Goal: Task Accomplishment & Management: Use online tool/utility

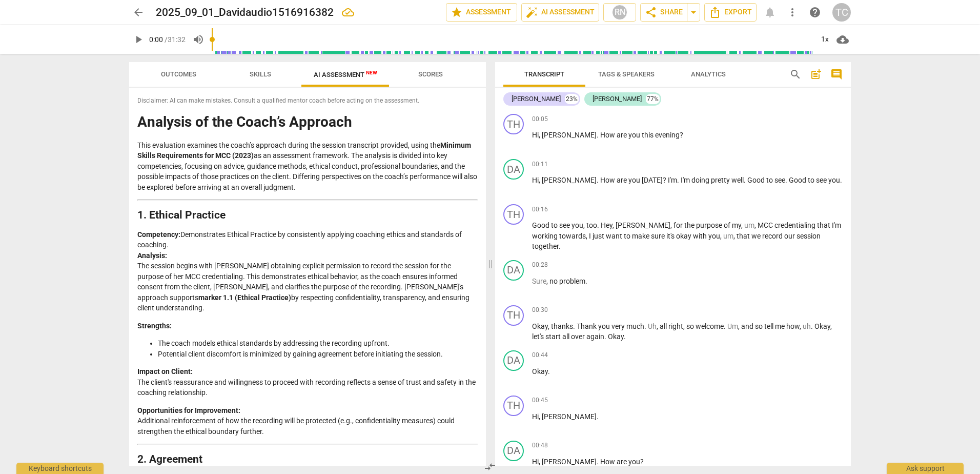
scroll to position [437, 0]
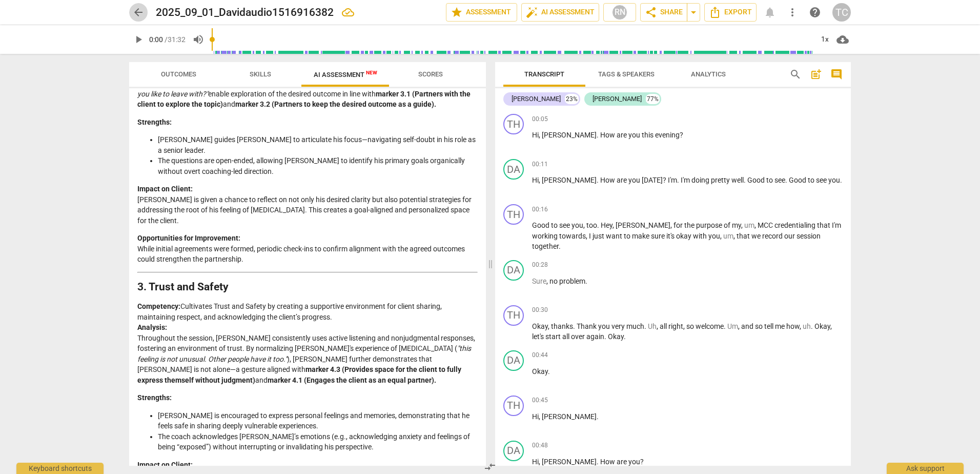
click at [138, 14] on span "arrow_back" at bounding box center [138, 12] width 12 height 12
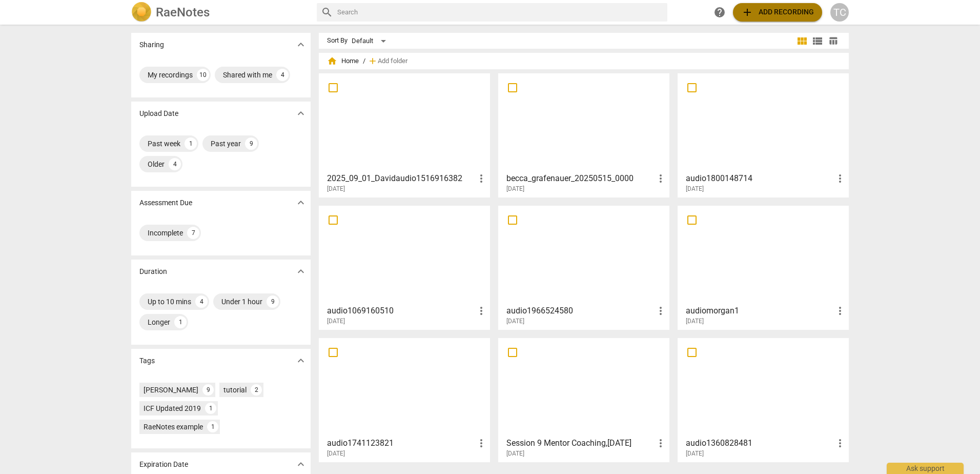
click at [810, 9] on span "add Add recording" at bounding box center [777, 12] width 73 height 12
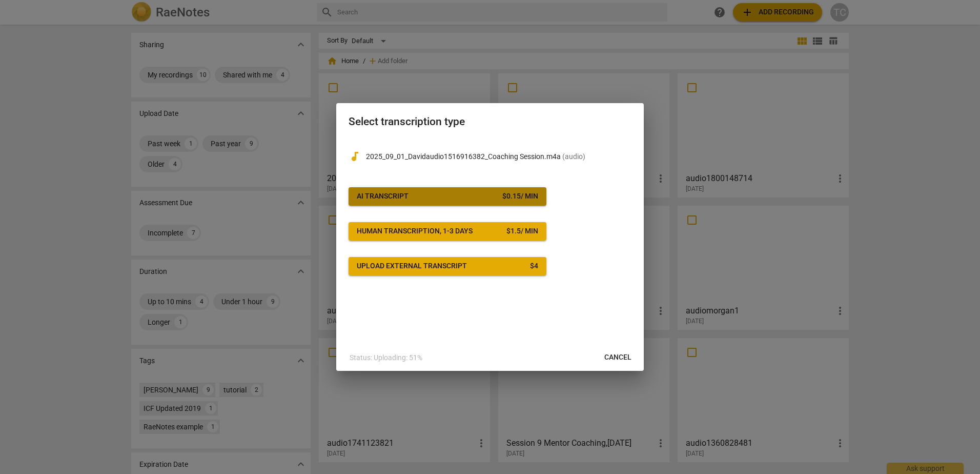
click at [484, 198] on span "AI Transcript $ 0.15 / min" at bounding box center [447, 196] width 181 height 10
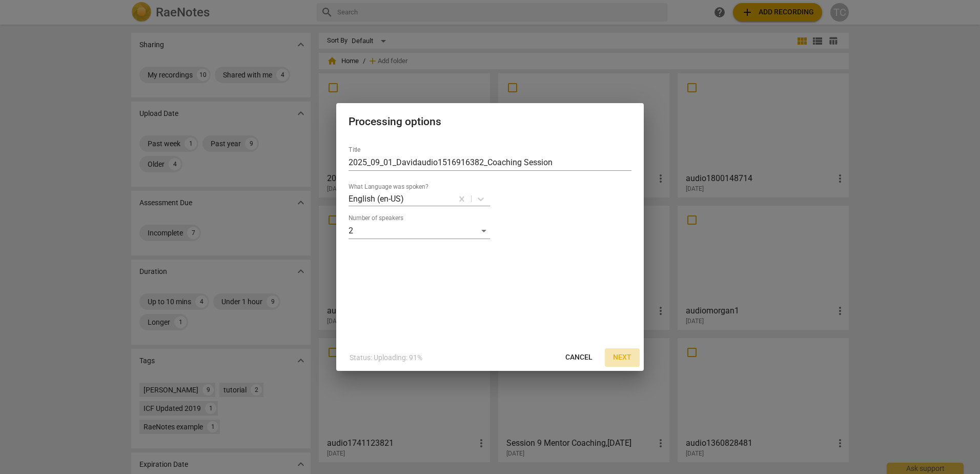
click at [621, 355] on span "Next" at bounding box center [622, 357] width 18 height 10
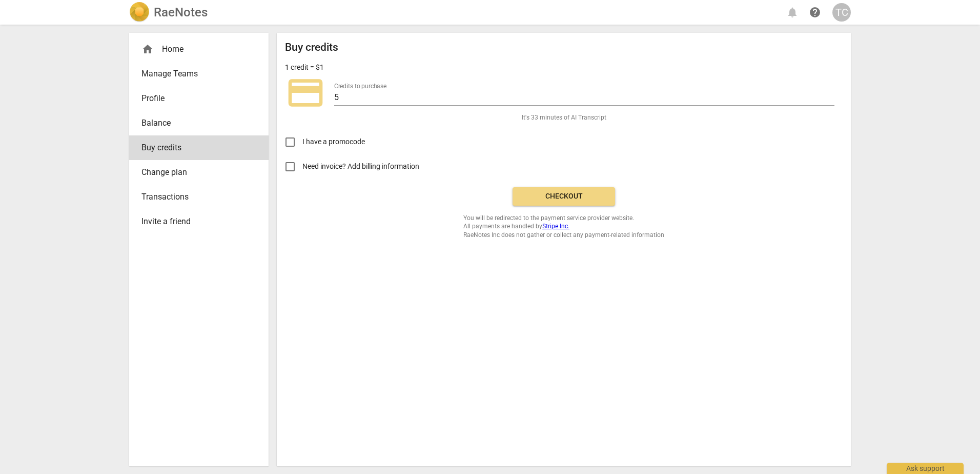
click at [570, 194] on span "Checkout" at bounding box center [564, 196] width 86 height 10
click at [583, 196] on span "Checkout" at bounding box center [564, 196] width 86 height 10
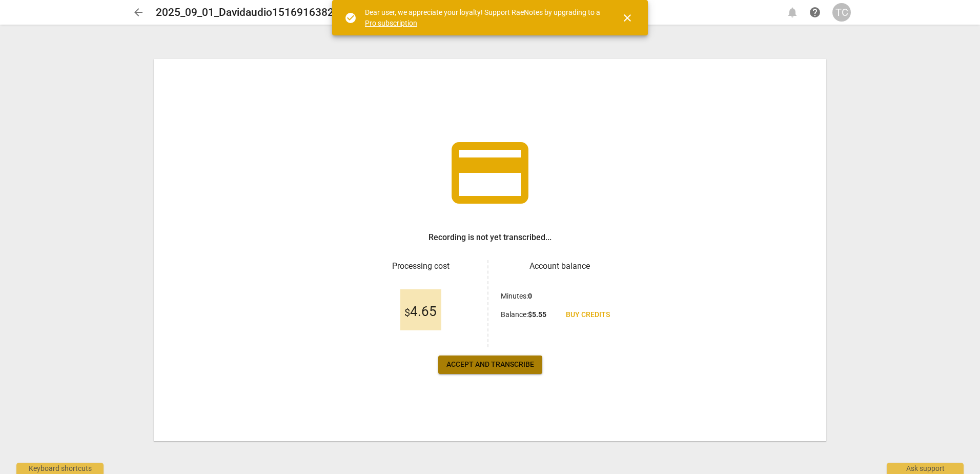
click at [521, 362] on span "Accept and transcribe" at bounding box center [490, 364] width 88 height 10
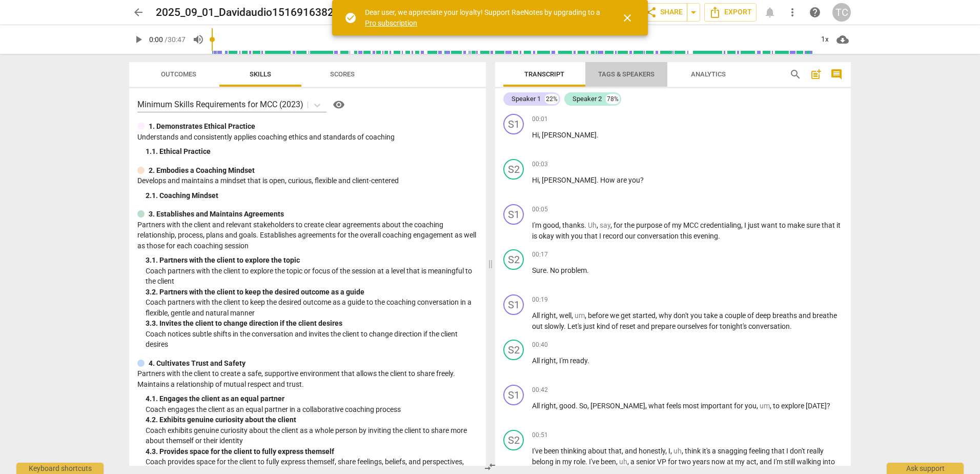
click at [631, 74] on span "Tags & Speakers" at bounding box center [626, 74] width 56 height 8
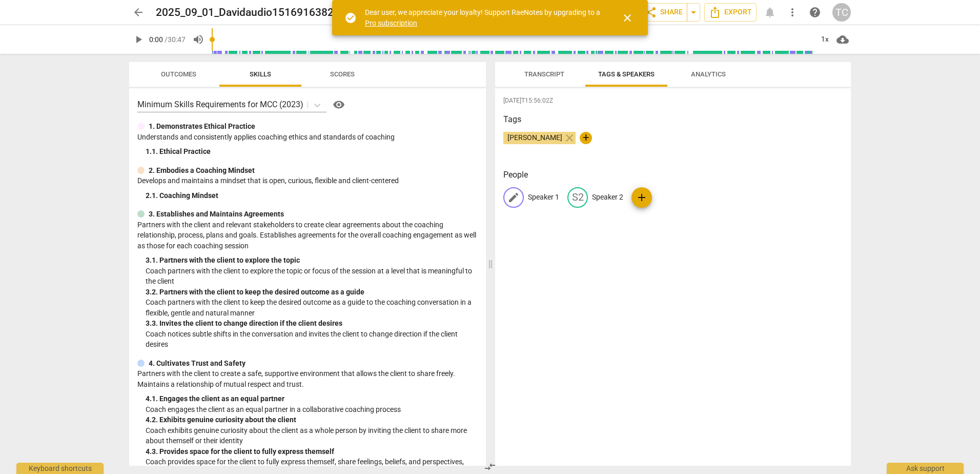
click at [534, 198] on p "Speaker 1" at bounding box center [543, 197] width 31 height 11
type input "[PERSON_NAME]"
click at [708, 199] on span "add" at bounding box center [708, 197] width 12 height 12
type input "[PERSON_NAME]"
drag, startPoint x: 728, startPoint y: 320, endPoint x: 722, endPoint y: 323, distance: 6.7
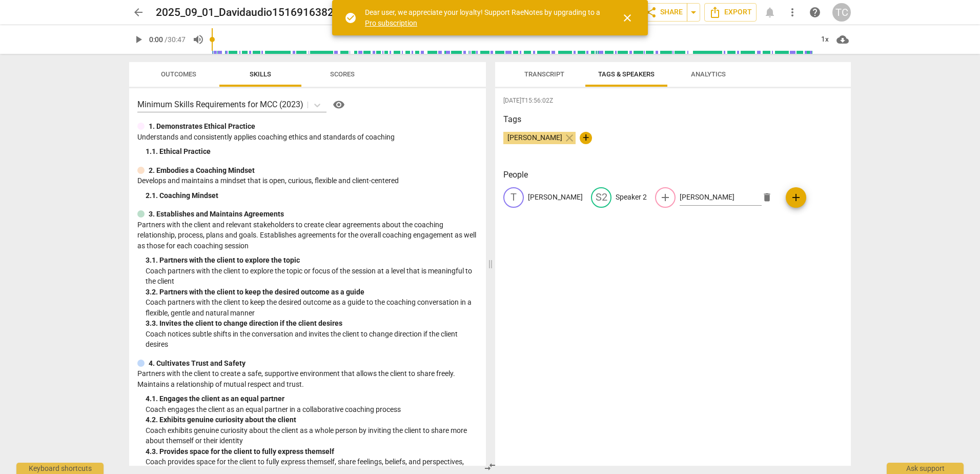
click at [727, 321] on div "[DATE]T15:56:02Z Tags [PERSON_NAME] close + People T [PERSON_NAME] S2 Speaker 2…" at bounding box center [673, 276] width 356 height 377
click at [628, 15] on span "close" at bounding box center [627, 18] width 12 height 12
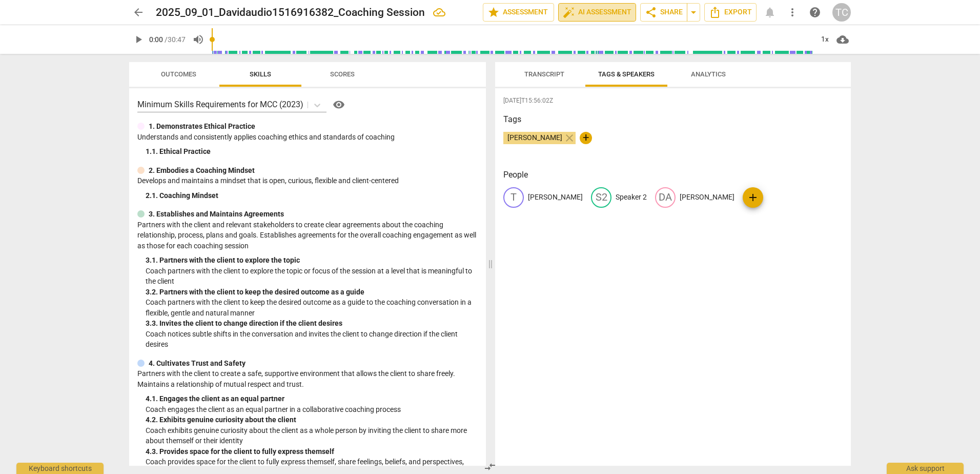
click at [602, 13] on span "auto_fix_high AI Assessment" at bounding box center [597, 12] width 69 height 12
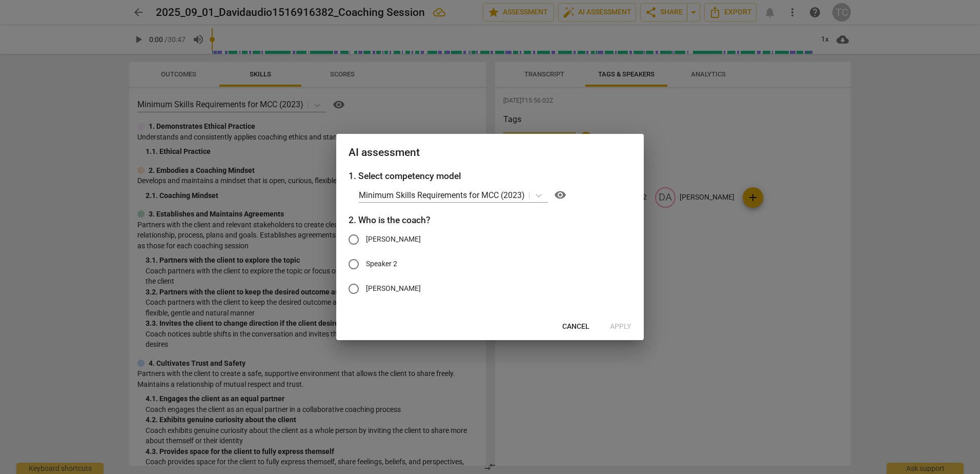
click at [354, 239] on input "[PERSON_NAME]" at bounding box center [353, 239] width 25 height 25
radio input "true"
click at [626, 327] on span "Apply" at bounding box center [621, 326] width 22 height 10
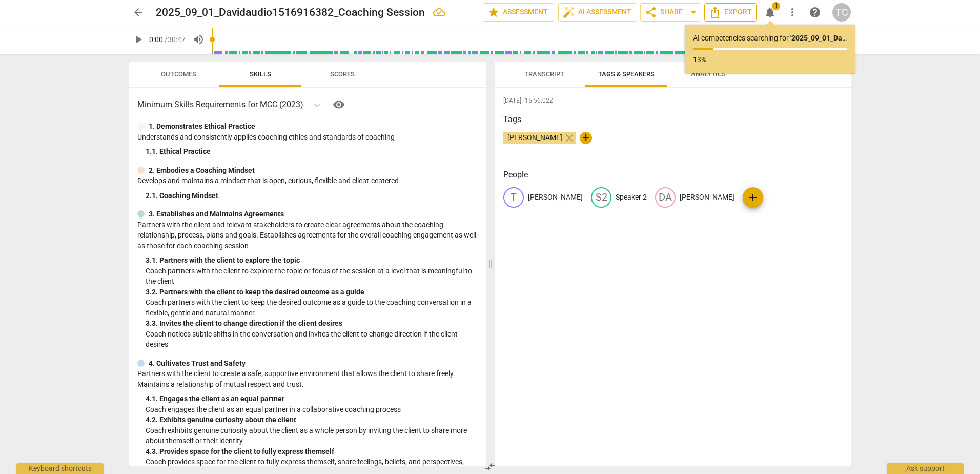
click at [726, 8] on span "Export" at bounding box center [730, 12] width 43 height 12
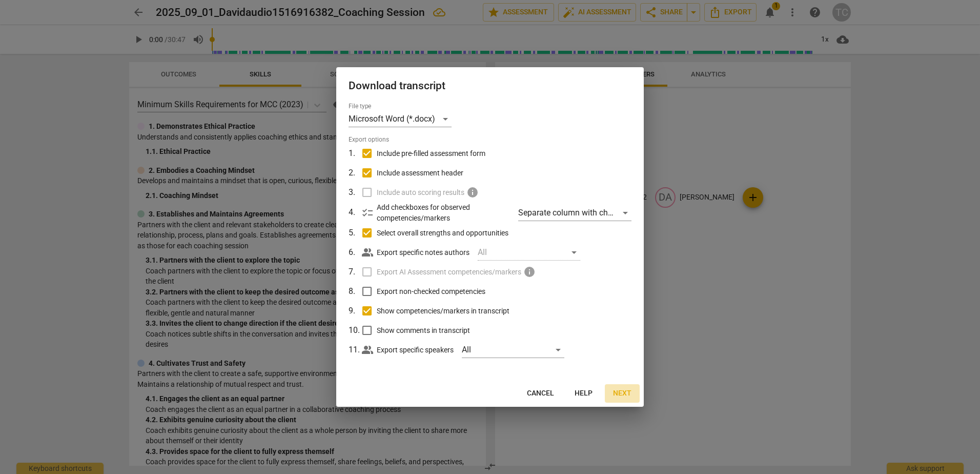
click at [619, 393] on span "Next" at bounding box center [622, 393] width 18 height 10
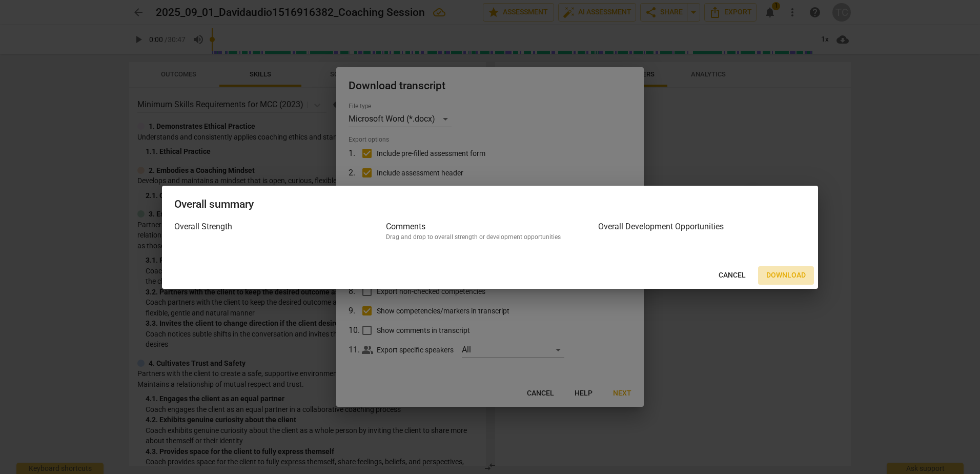
click at [783, 276] on span "Download" at bounding box center [785, 275] width 39 height 10
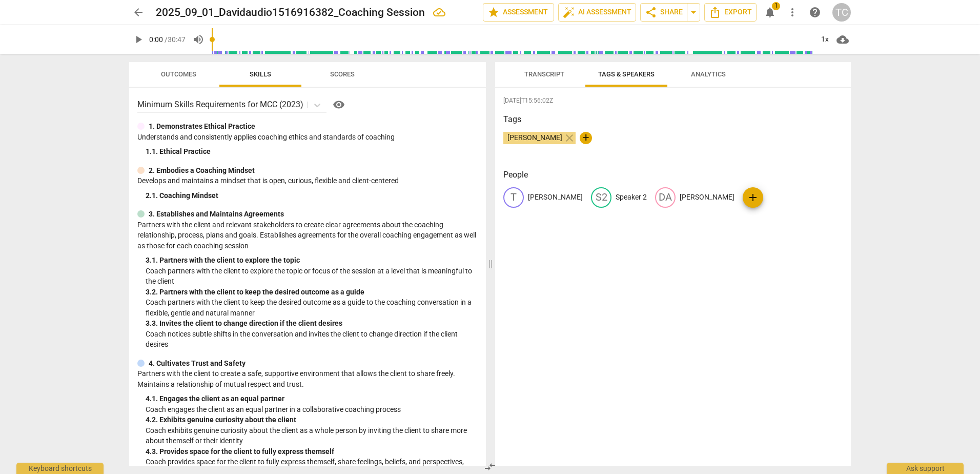
click at [939, 81] on div "arrow_back 2025_09_01_Davidaudio1516916382_Coaching Session edit star Assessmen…" at bounding box center [490, 237] width 980 height 474
click at [601, 12] on span "auto_fix_high AI Assessment" at bounding box center [597, 12] width 69 height 12
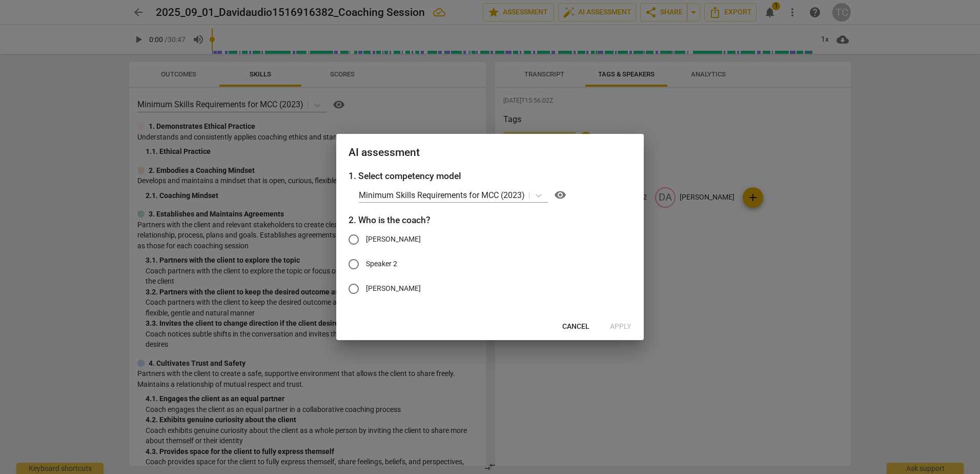
click at [352, 240] on input "[PERSON_NAME]" at bounding box center [353, 239] width 25 height 25
radio input "true"
click at [625, 329] on span "Apply" at bounding box center [621, 326] width 22 height 10
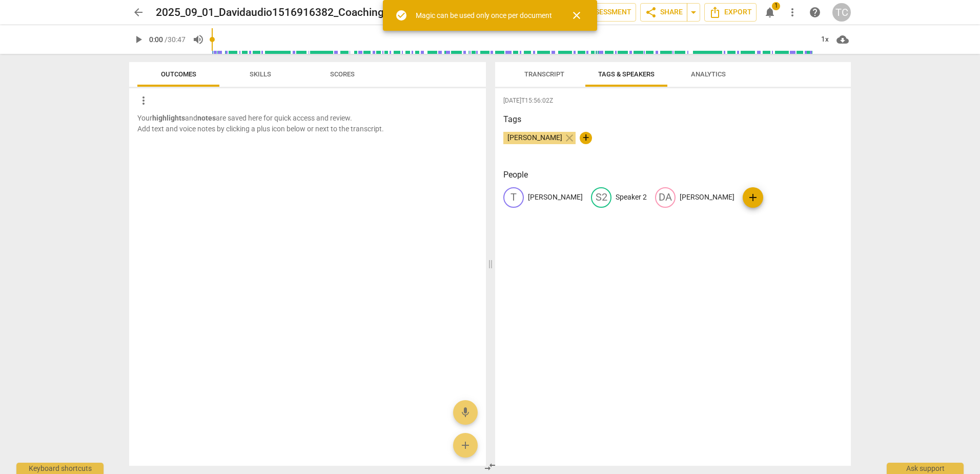
click at [577, 12] on span "close" at bounding box center [577, 15] width 12 height 12
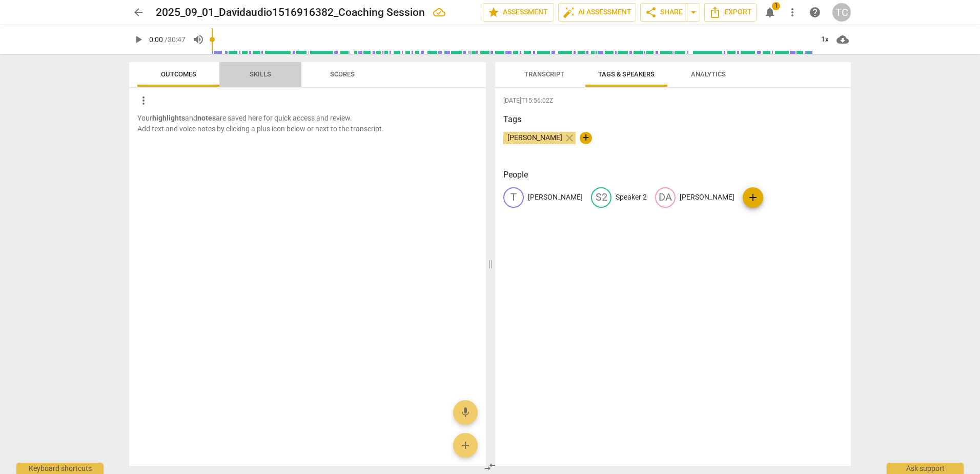
click at [261, 74] on span "Skills" at bounding box center [261, 74] width 22 height 8
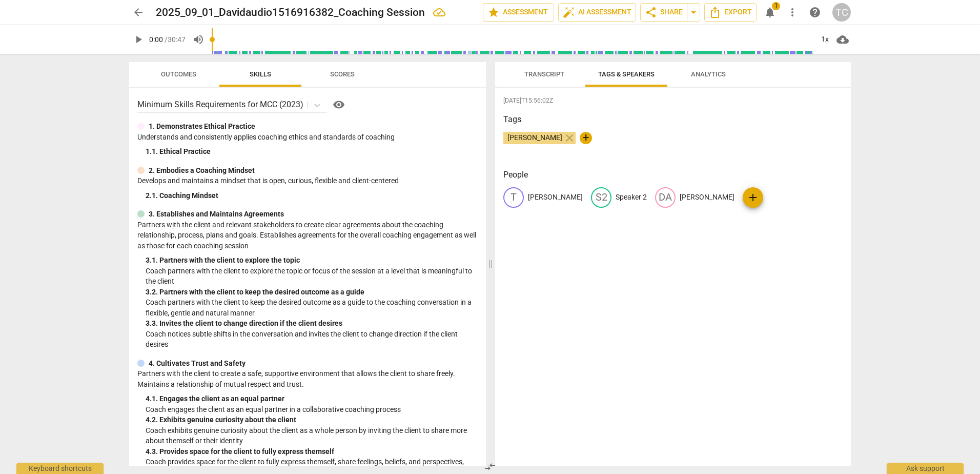
click at [558, 75] on span "Transcript" at bounding box center [544, 74] width 40 height 8
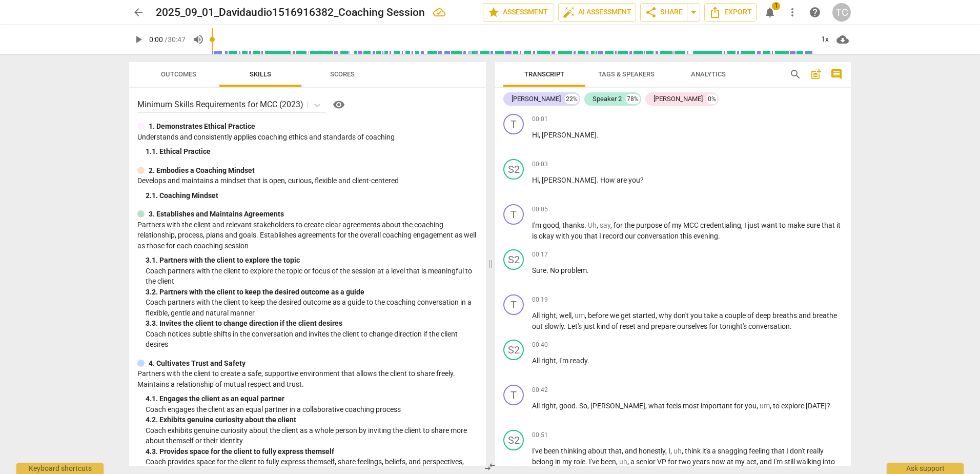
click at [181, 73] on span "Outcomes" at bounding box center [178, 74] width 35 height 8
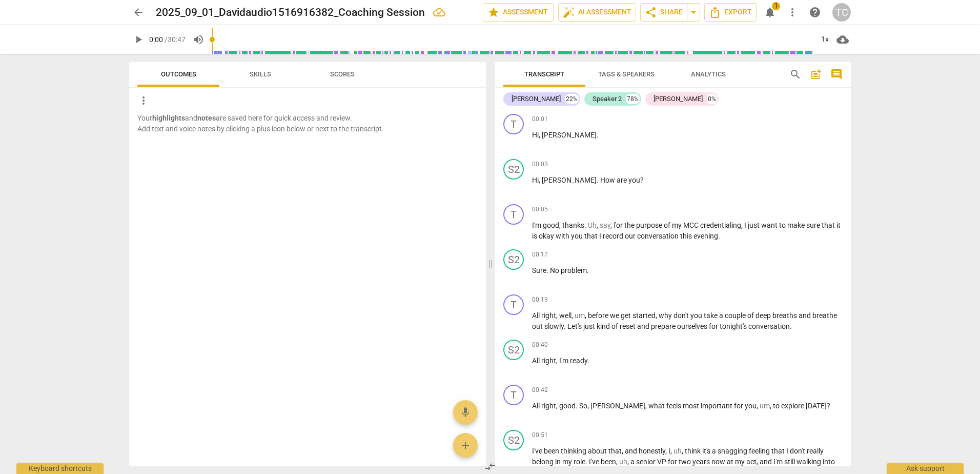
click at [340, 75] on span "Scores" at bounding box center [342, 74] width 25 height 8
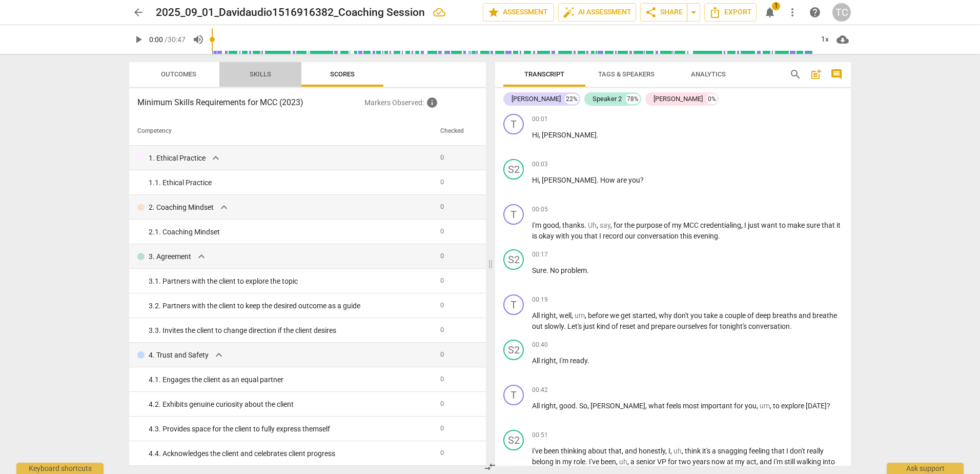
click at [257, 75] on span "Skills" at bounding box center [261, 74] width 22 height 8
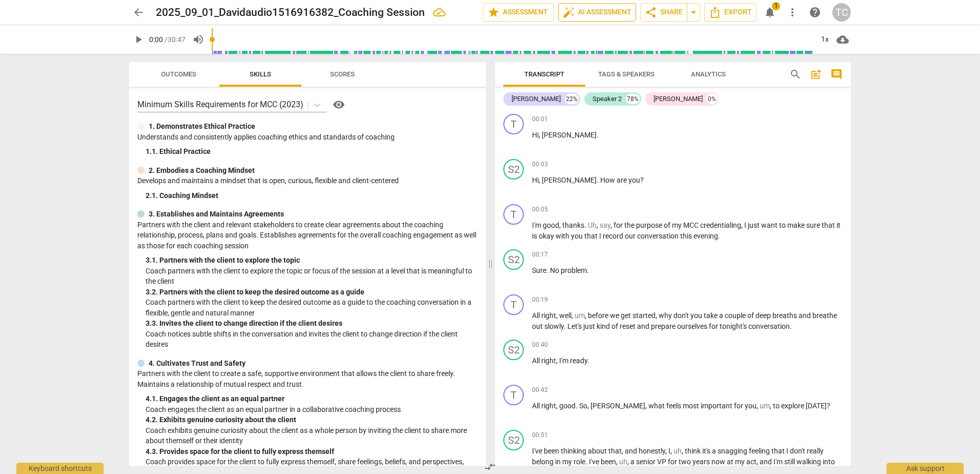
click at [591, 9] on span "auto_fix_high AI Assessment" at bounding box center [597, 12] width 69 height 12
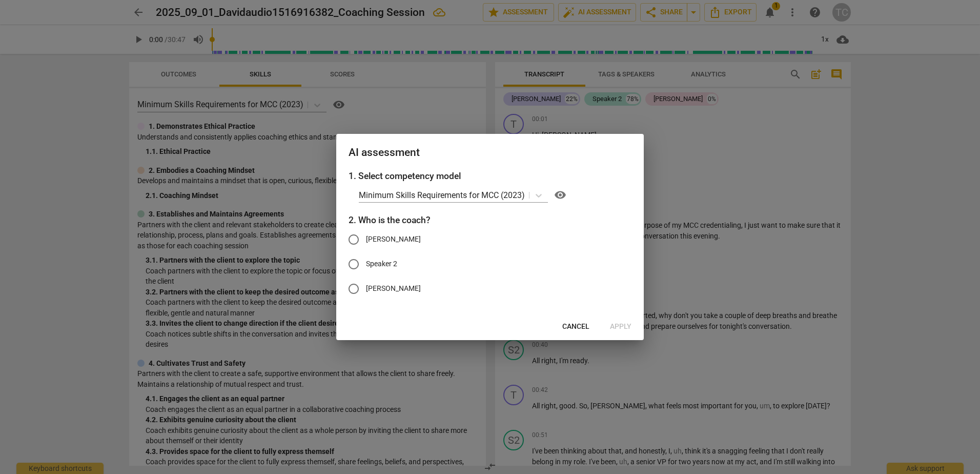
click at [352, 238] on input "[PERSON_NAME]" at bounding box center [353, 239] width 25 height 25
radio input "true"
click at [621, 327] on span "Apply" at bounding box center [621, 326] width 22 height 10
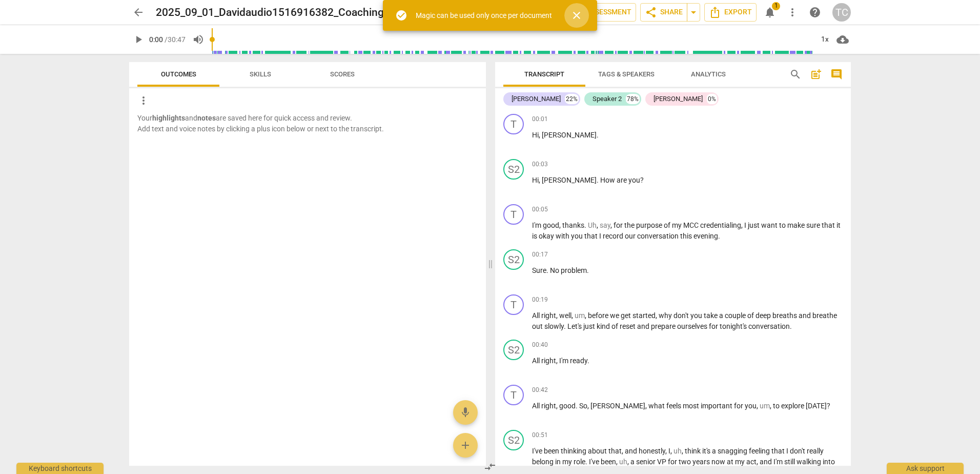
click at [581, 18] on span "close" at bounding box center [577, 15] width 12 height 12
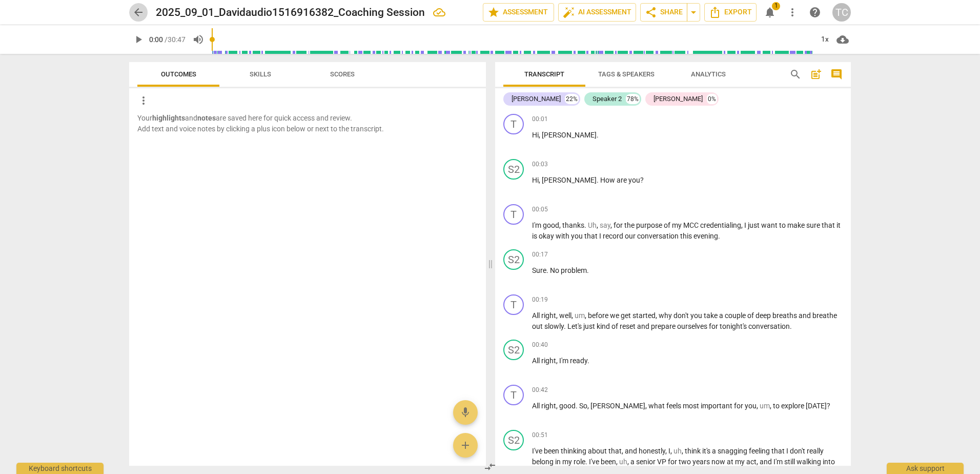
click at [141, 12] on span "arrow_back" at bounding box center [138, 12] width 12 height 12
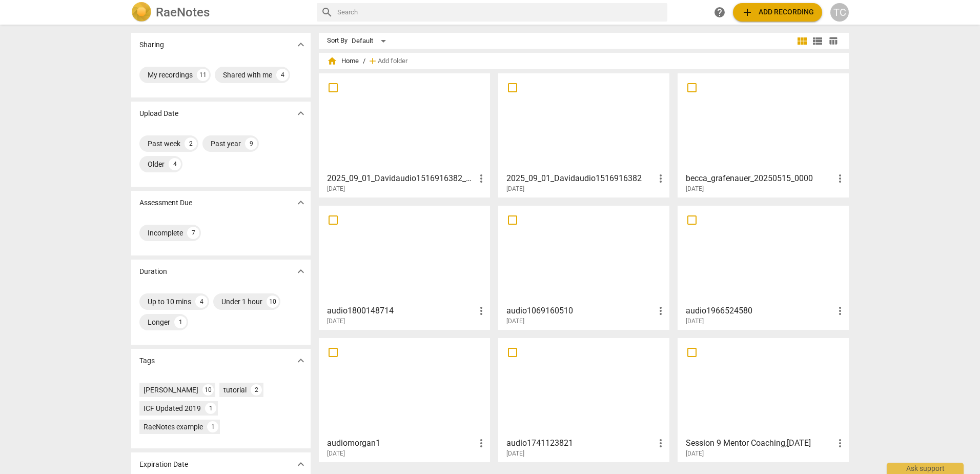
click at [551, 143] on div at bounding box center [584, 122] width 164 height 91
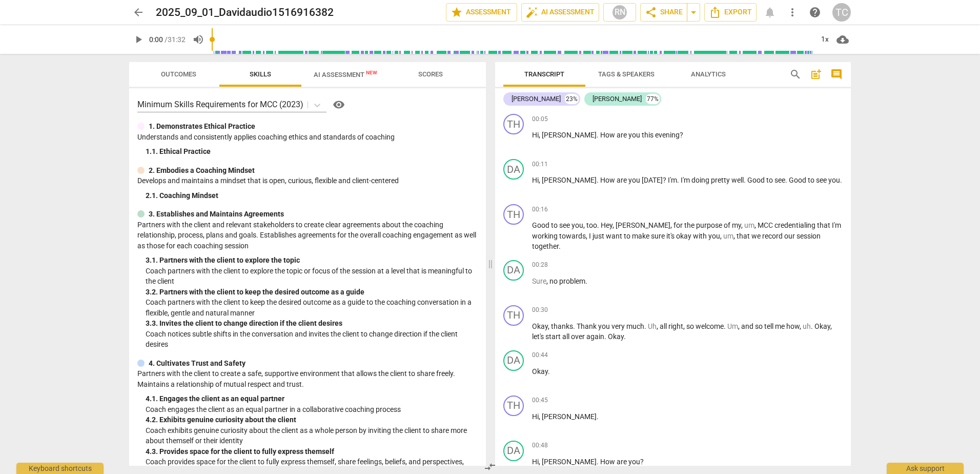
click at [343, 74] on span "AI Assessment New" at bounding box center [346, 75] width 64 height 8
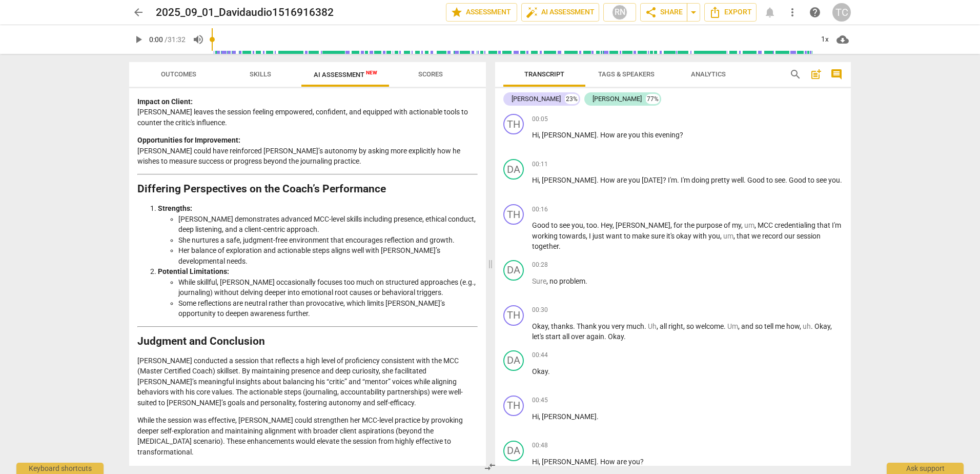
scroll to position [1821, 0]
